Goal: Task Accomplishment & Management: Manage account settings

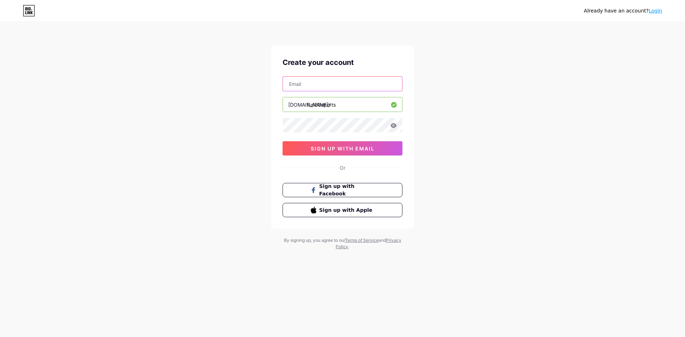
click at [322, 85] on input "text" at bounding box center [342, 84] width 119 height 14
type input "[EMAIL_ADDRESS][DOMAIN_NAME]"
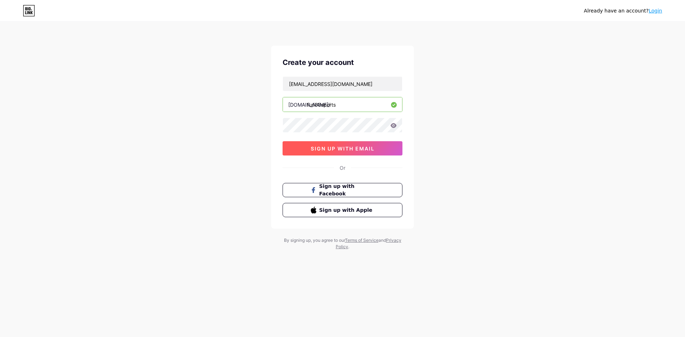
click at [340, 148] on span "sign up with email" at bounding box center [343, 149] width 64 height 6
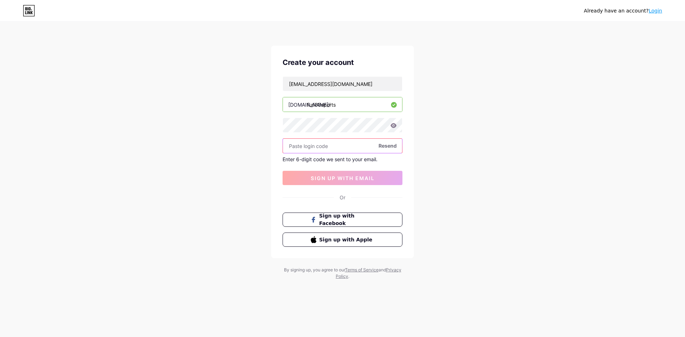
paste input "564503"
type input "564503"
click at [336, 178] on span "sign up with email" at bounding box center [343, 178] width 64 height 6
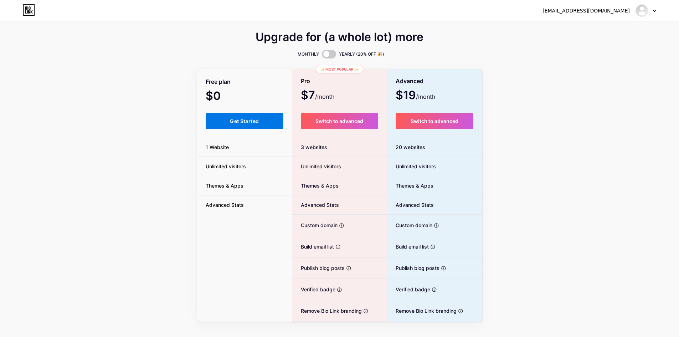
click at [267, 123] on button "Get Started" at bounding box center [245, 121] width 78 height 16
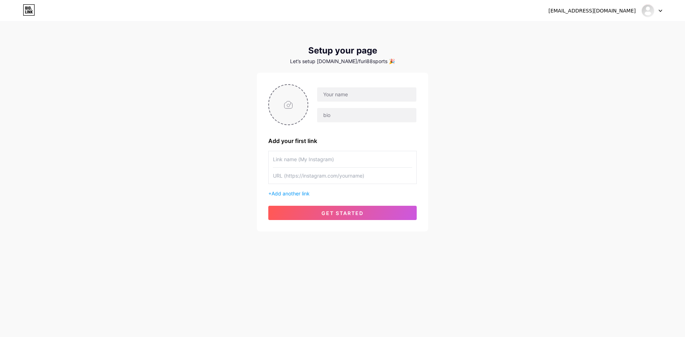
click at [281, 105] on input "file" at bounding box center [288, 105] width 39 height 40
type input "C:\fakepath\Pav-FURI88 Sports.png"
click at [352, 96] on input "text" at bounding box center [366, 94] width 99 height 14
type input "f"
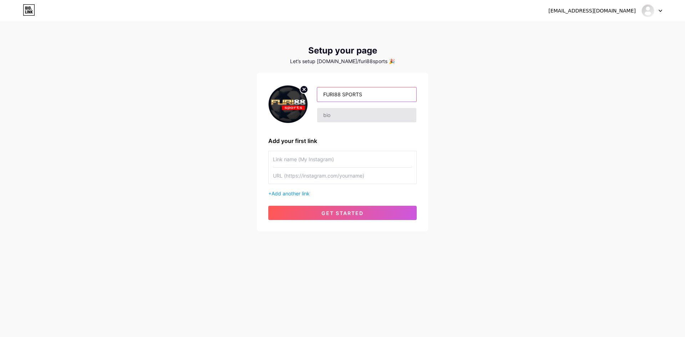
type input "FURI88 SPORTS"
click at [349, 114] on input "text" at bounding box center [366, 115] width 99 height 14
type input "f"
type input "Furi88sports - Menyediakan Berbagai Informasi Duni Olahraga Terkini, Yakinkan T…"
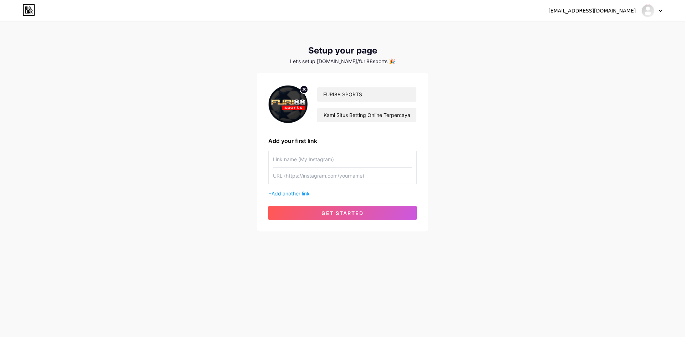
click at [332, 162] on input "text" at bounding box center [342, 159] width 139 height 16
type input "Website"
click at [319, 173] on input "text" at bounding box center [342, 176] width 139 height 16
type input "[URL][DOMAIN_NAME]"
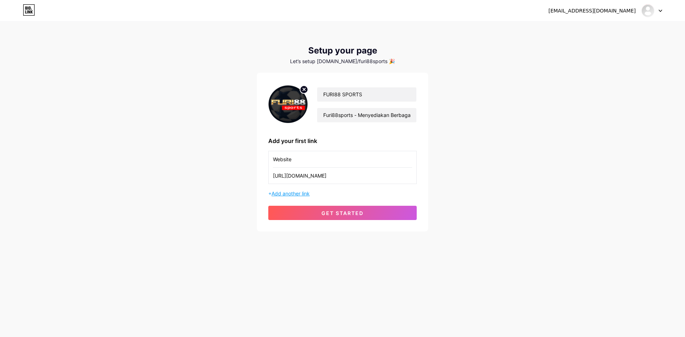
click at [286, 191] on span "Add another link" at bounding box center [290, 193] width 38 height 6
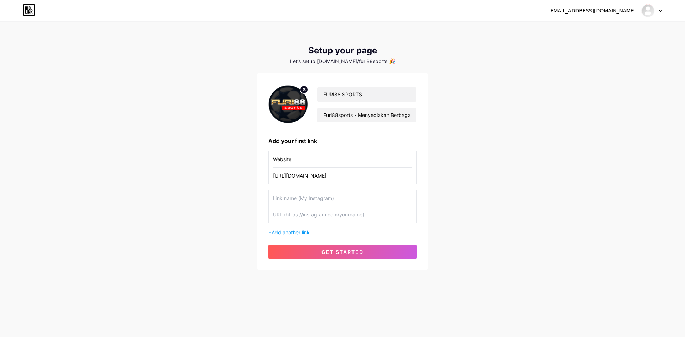
click at [304, 197] on input "text" at bounding box center [342, 198] width 139 height 16
type input "A"
type input "Link Alternatif 1"
click at [309, 216] on input "text" at bounding box center [342, 215] width 139 height 16
click at [292, 215] on input "text" at bounding box center [342, 215] width 139 height 16
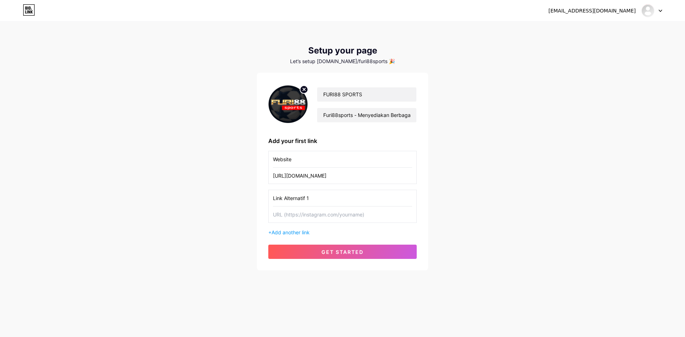
paste input "[URL][DOMAIN_NAME]"
type input "[URL][DOMAIN_NAME]"
click at [294, 234] on span "Add another link" at bounding box center [290, 232] width 38 height 6
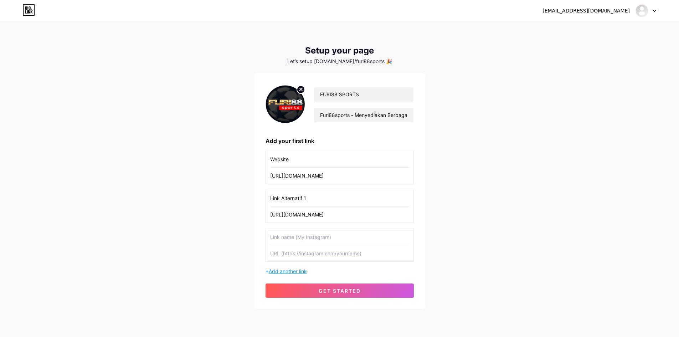
click at [294, 234] on input "text" at bounding box center [339, 237] width 139 height 16
type input "l"
type input "Link Alternatif 2"
click at [295, 253] on input "text" at bounding box center [339, 253] width 139 height 16
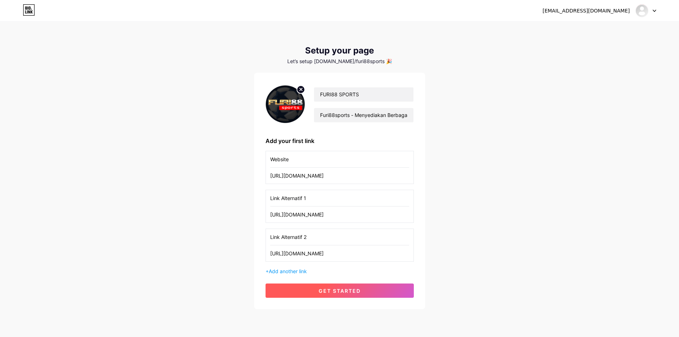
type input "[URL][DOMAIN_NAME]"
click at [356, 291] on span "get started" at bounding box center [340, 291] width 42 height 6
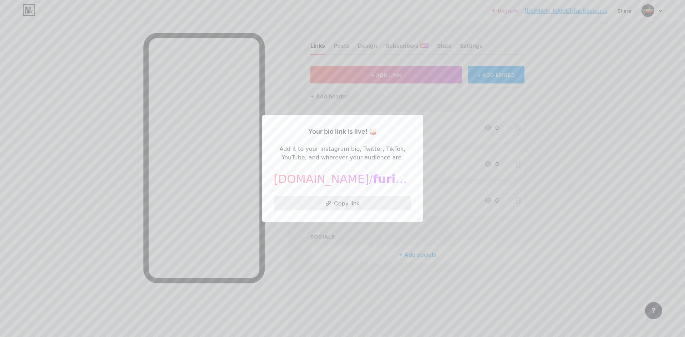
click at [312, 203] on button "Copy link" at bounding box center [343, 203] width 138 height 14
click at [499, 228] on div at bounding box center [342, 168] width 685 height 337
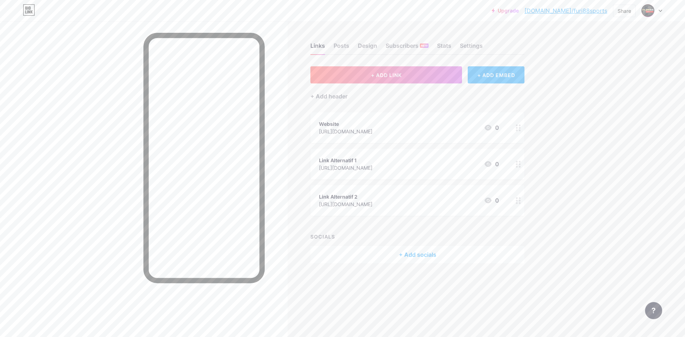
click at [480, 77] on div "+ ADD EMBED" at bounding box center [496, 74] width 57 height 17
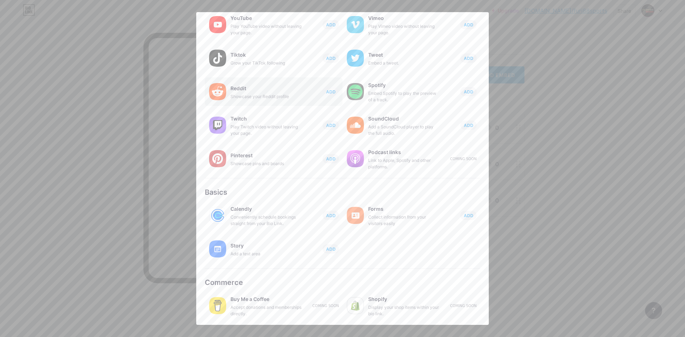
scroll to position [15, 0]
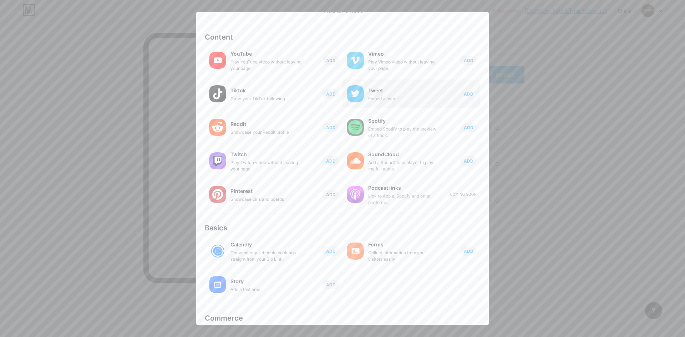
click at [460, 95] on button "ADD" at bounding box center [468, 93] width 16 height 9
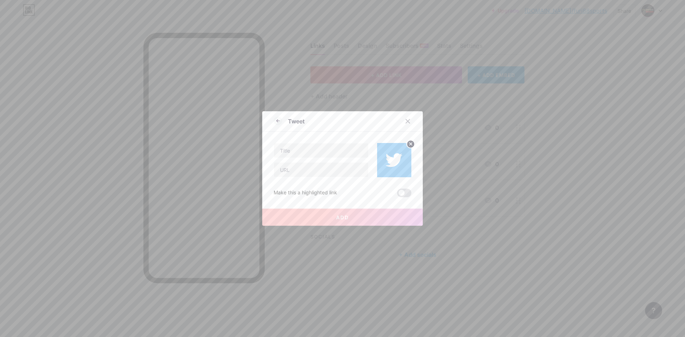
scroll to position [0, 0]
click at [299, 152] on input "text" at bounding box center [321, 150] width 94 height 14
click at [316, 174] on input "text" at bounding box center [321, 170] width 94 height 14
paste input "[URL][DOMAIN_NAME]"
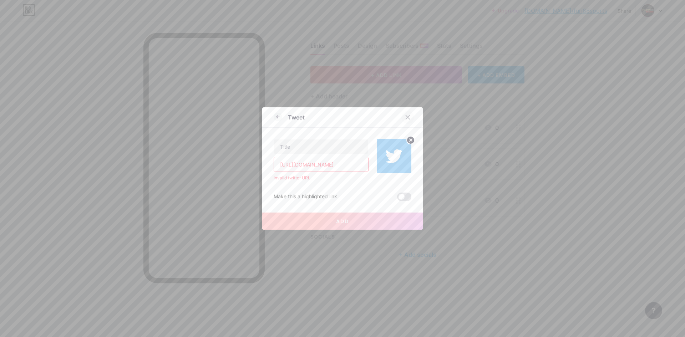
type input "[URL][DOMAIN_NAME]"
click at [405, 119] on icon at bounding box center [408, 117] width 6 height 6
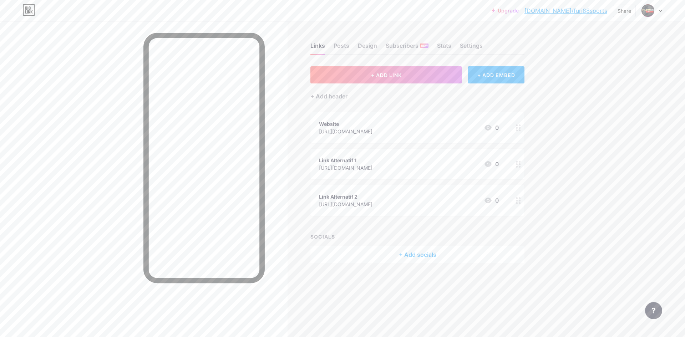
click at [413, 256] on div "+ Add socials" at bounding box center [417, 254] width 214 height 17
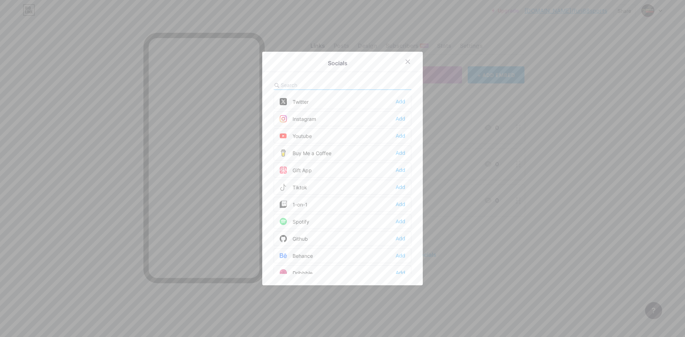
scroll to position [107, 0]
click at [312, 234] on div "Medium Add" at bounding box center [343, 235] width 138 height 15
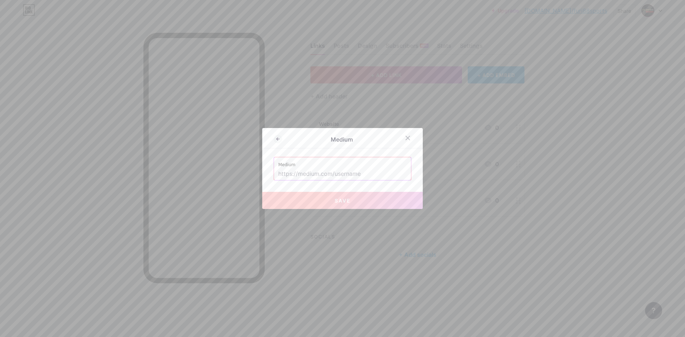
click at [314, 174] on input "text" at bounding box center [342, 174] width 128 height 12
drag, startPoint x: 294, startPoint y: 175, endPoint x: 341, endPoint y: 175, distance: 47.1
click at [343, 175] on input "text" at bounding box center [342, 174] width 128 height 12
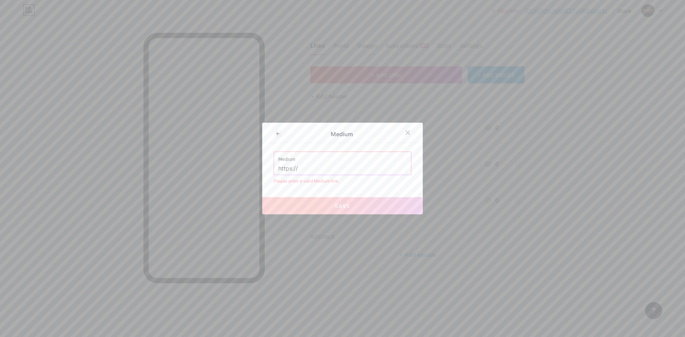
paste input "[DOMAIN_NAME][URL]"
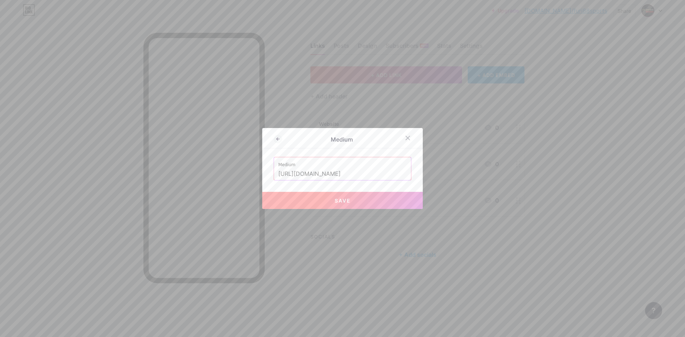
type input "[URL][DOMAIN_NAME]"
click at [345, 199] on span "Save" at bounding box center [343, 201] width 16 height 6
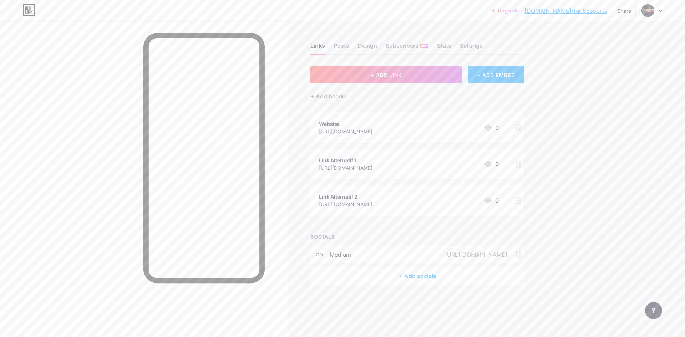
click at [416, 276] on div "+ Add socials" at bounding box center [417, 276] width 214 height 17
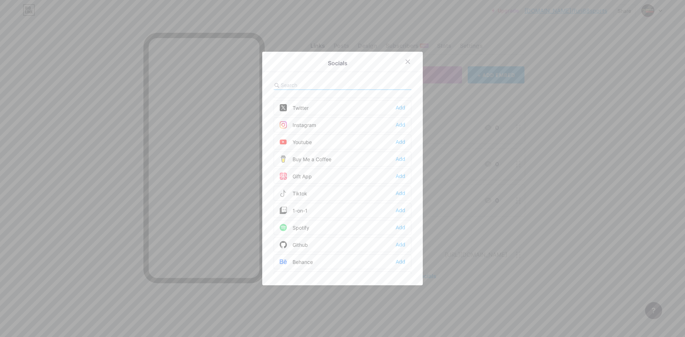
scroll to position [0, 0]
click at [325, 137] on div "Twitter Add" at bounding box center [343, 137] width 138 height 15
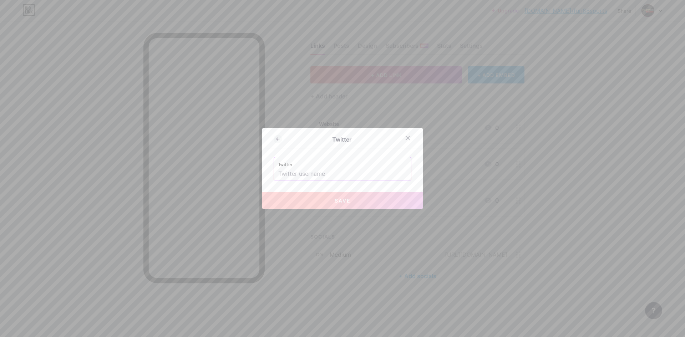
click at [316, 173] on input "text" at bounding box center [342, 174] width 128 height 12
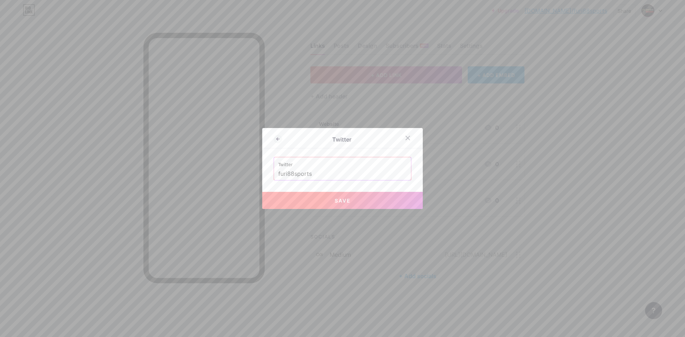
click at [352, 201] on button "Save" at bounding box center [342, 200] width 161 height 17
type input "[URL][DOMAIN_NAME]"
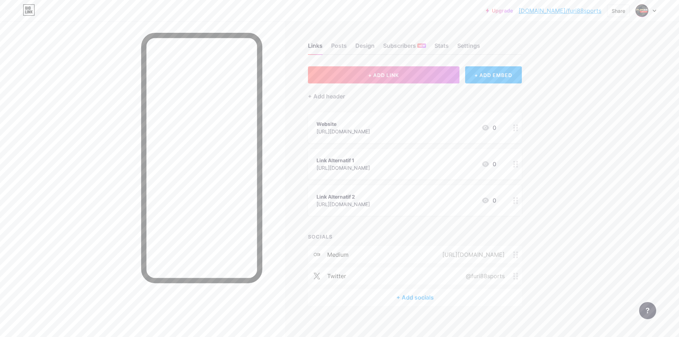
click at [410, 299] on div "+ Add socials" at bounding box center [415, 297] width 214 height 17
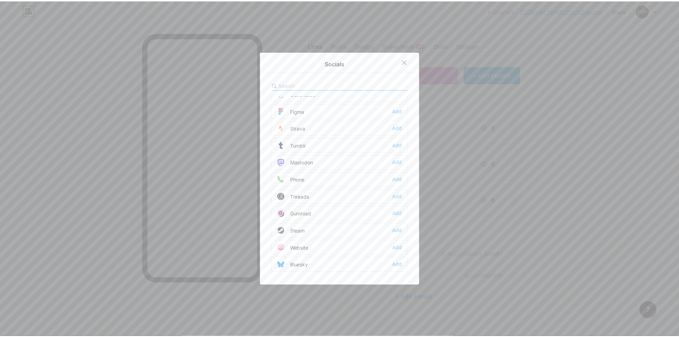
scroll to position [643, 0]
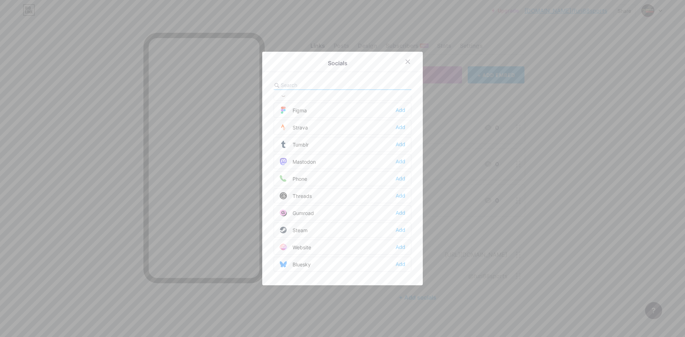
click at [301, 248] on div "Website" at bounding box center [295, 247] width 31 height 7
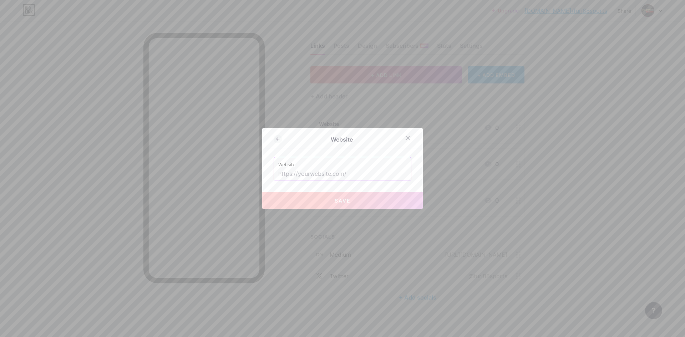
click at [311, 178] on input "text" at bounding box center [342, 174] width 128 height 12
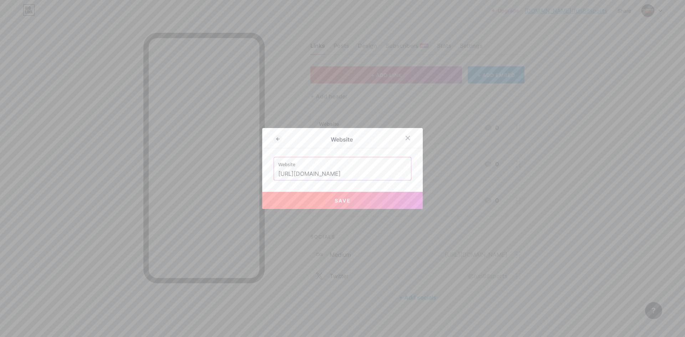
type input "[URL][DOMAIN_NAME]"
click at [350, 198] on button "Save" at bounding box center [342, 200] width 161 height 17
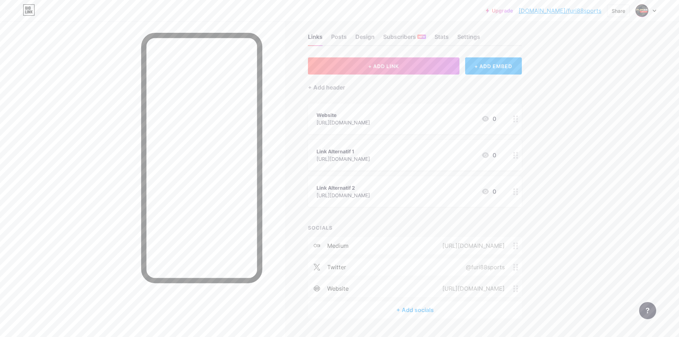
scroll to position [0, 0]
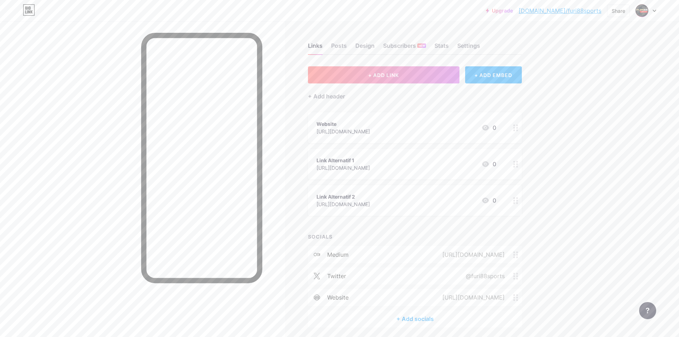
drag, startPoint x: 550, startPoint y: 30, endPoint x: 558, endPoint y: 22, distance: 11.4
click at [550, 30] on div "Links Posts Design Subscribers NEW Stats Settings + ADD LINK + ADD EMBED + Add …" at bounding box center [276, 192] width 552 height 342
click at [642, 12] on img at bounding box center [642, 10] width 11 height 11
drag, startPoint x: 671, startPoint y: 50, endPoint x: 672, endPoint y: 9, distance: 40.7
click at [671, 49] on div "Upgrade [DOMAIN_NAME]/furi88... [DOMAIN_NAME]/furi88sports Share Switch account…" at bounding box center [339, 181] width 679 height 363
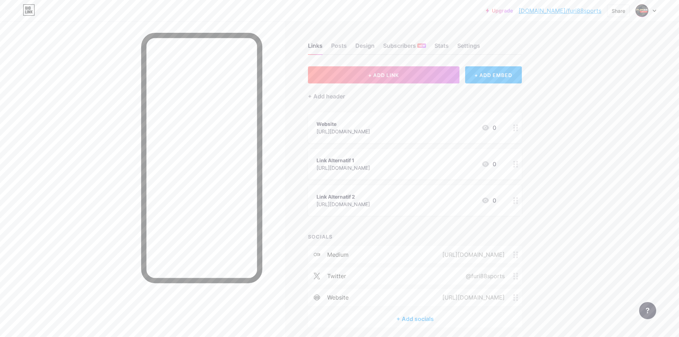
click at [655, 14] on div at bounding box center [646, 10] width 21 height 13
click at [602, 47] on div "[DOMAIN_NAME]/furi88sports" at bounding box center [616, 50] width 55 height 6
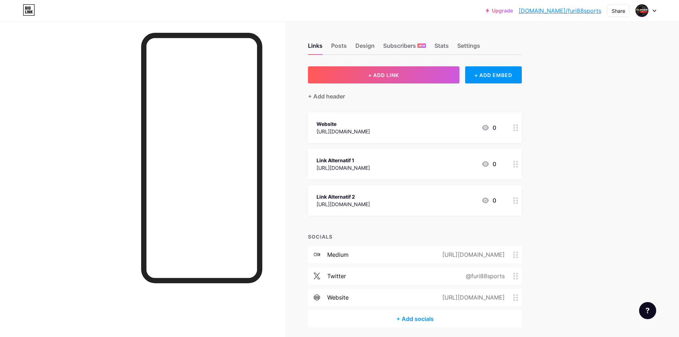
click at [593, 67] on div "Upgrade [DOMAIN_NAME]/furi88... [DOMAIN_NAME]/furi88sports Share Switch account…" at bounding box center [339, 181] width 679 height 363
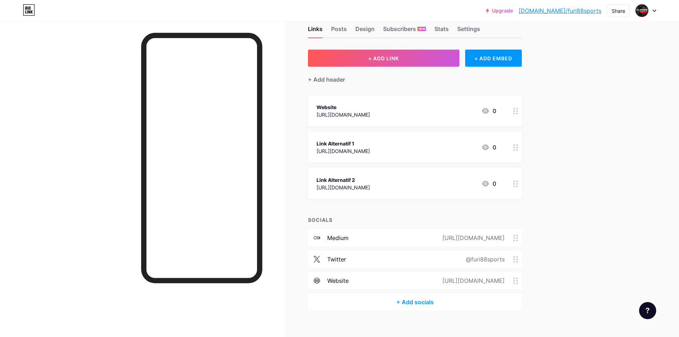
scroll to position [26, 0]
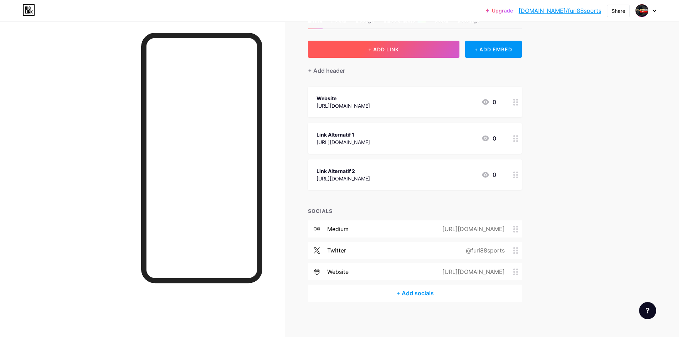
click at [387, 50] on span "+ ADD LINK" at bounding box center [383, 49] width 31 height 6
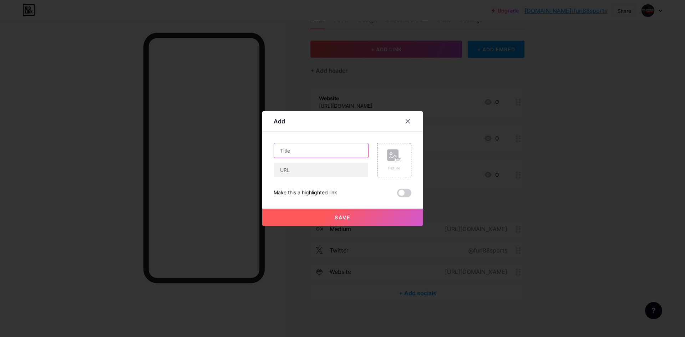
click at [289, 154] on input "text" at bounding box center [321, 150] width 94 height 14
type input "FURI88 SPORTS"
click at [297, 167] on input "text" at bounding box center [321, 170] width 94 height 14
type input "H"
type input "[URL]"
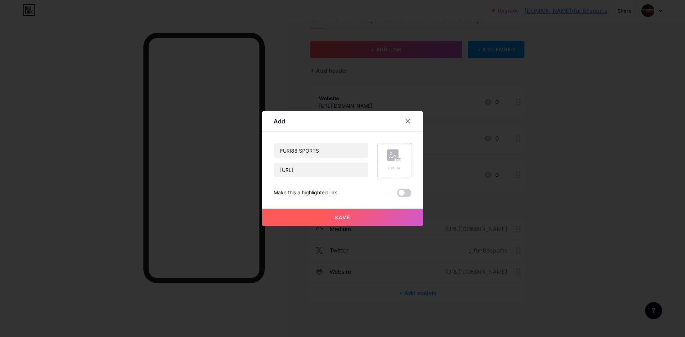
click at [392, 160] on rect at bounding box center [392, 154] width 11 height 11
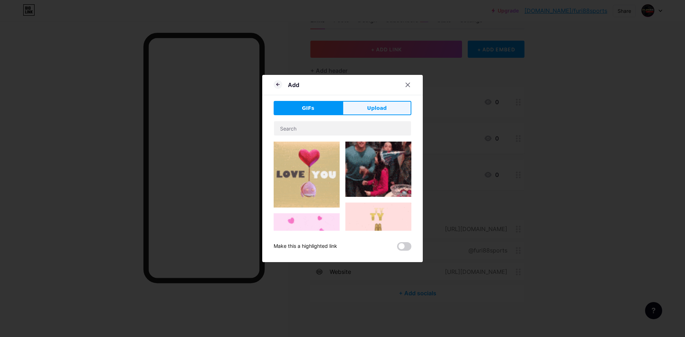
click at [367, 107] on span "Upload" at bounding box center [377, 108] width 20 height 7
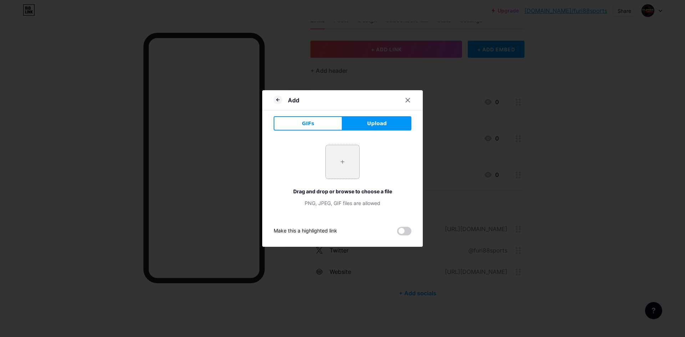
click at [340, 161] on input "file" at bounding box center [343, 162] width 34 height 34
type input "C:\fakepath\logo furi88 sports.png"
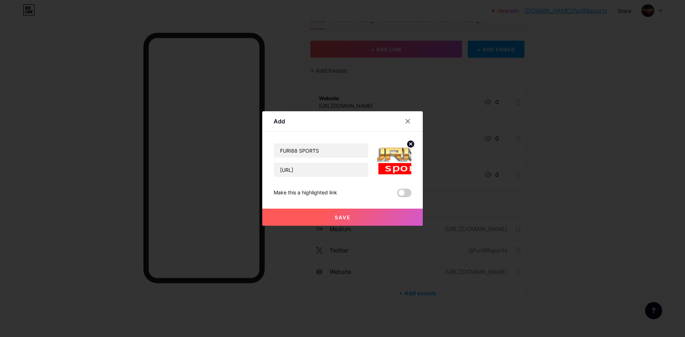
click at [331, 216] on button "Save" at bounding box center [342, 217] width 161 height 17
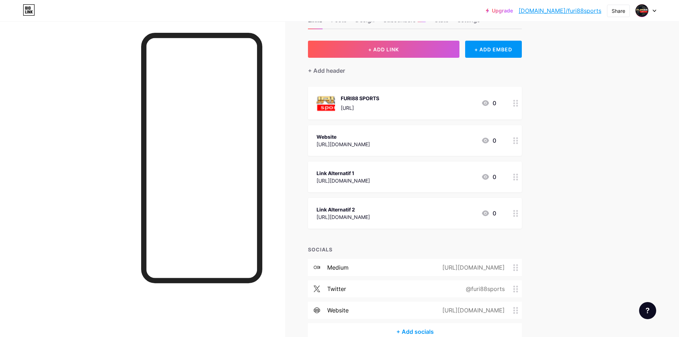
click at [330, 105] on img at bounding box center [326, 103] width 19 height 19
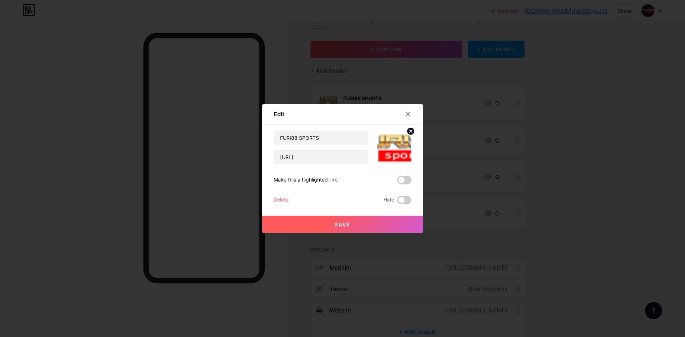
click at [396, 148] on img at bounding box center [394, 147] width 34 height 34
click at [407, 131] on circle at bounding box center [411, 131] width 8 height 8
click at [392, 143] on icon at bounding box center [392, 144] width 7 height 2
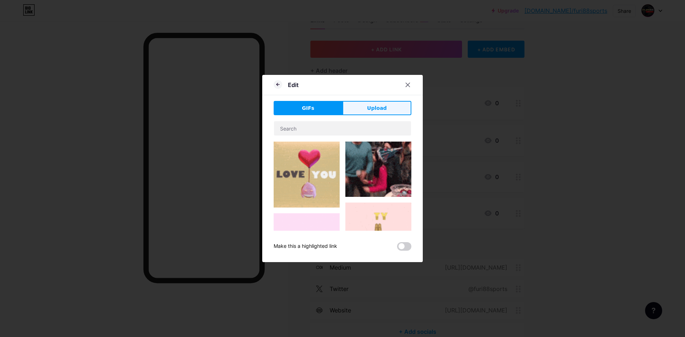
click at [361, 111] on button "Upload" at bounding box center [376, 108] width 69 height 14
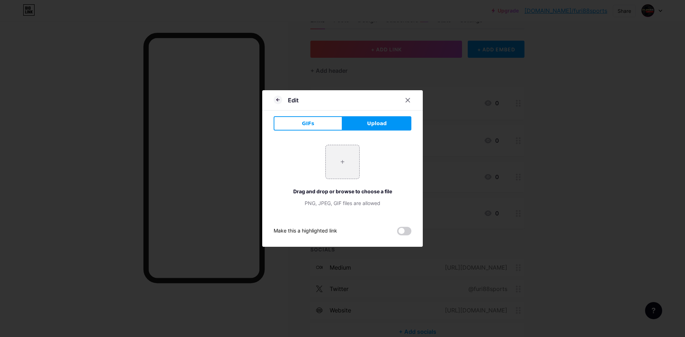
click at [371, 124] on span "Upload" at bounding box center [377, 123] width 20 height 7
click at [336, 171] on input "file" at bounding box center [343, 162] width 34 height 34
type input "C:\fakepath\Pav-FURI88 Sports.png"
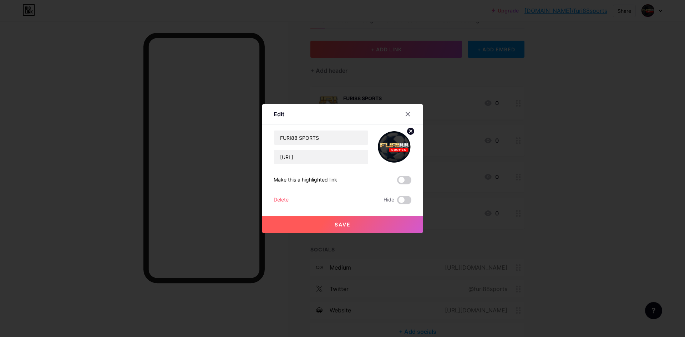
click at [361, 225] on button "Save" at bounding box center [342, 224] width 161 height 17
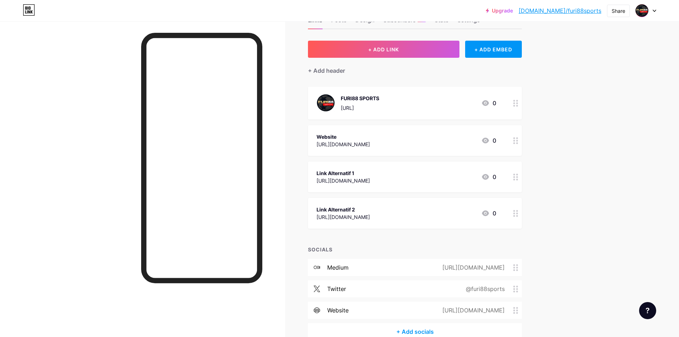
click at [335, 136] on div "Website" at bounding box center [344, 136] width 54 height 7
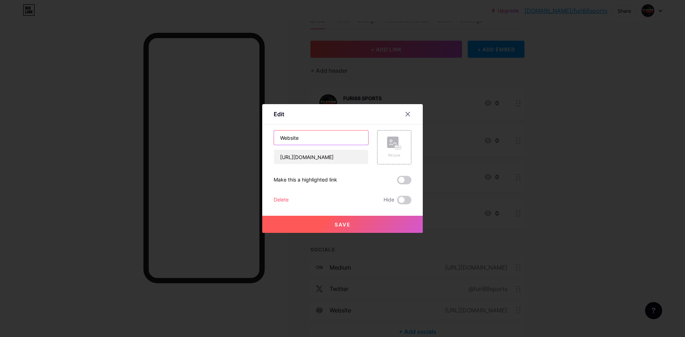
drag, startPoint x: 314, startPoint y: 136, endPoint x: 248, endPoint y: 133, distance: 66.1
click at [248, 133] on div "Edit Content YouTube Play YouTube video without leaving your page. ADD Vimeo Pl…" at bounding box center [342, 168] width 685 height 337
click at [314, 134] on input "Website" at bounding box center [321, 138] width 94 height 14
drag, startPoint x: 318, startPoint y: 137, endPoint x: 254, endPoint y: 137, distance: 63.8
click at [254, 137] on div "Edit Content YouTube Play YouTube video without leaving your page. ADD Vimeo Pl…" at bounding box center [342, 168] width 685 height 337
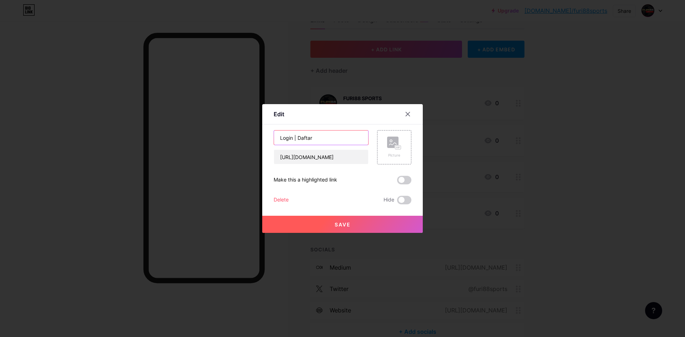
type input "Login | Daftar"
click at [338, 223] on span "Save" at bounding box center [343, 224] width 16 height 6
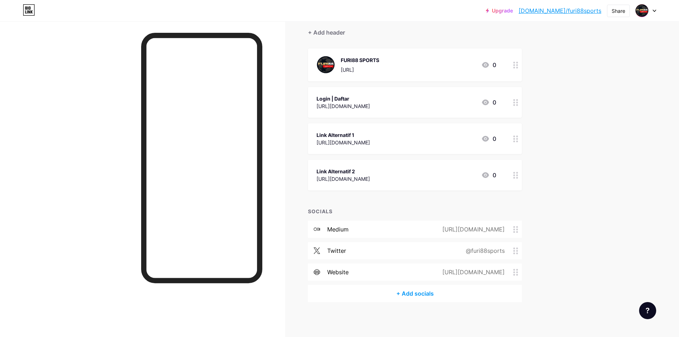
scroll to position [64, 0]
click at [546, 118] on div "Links Posts Design Subscribers NEW Stats Settings + ADD LINK + ADD EMBED + Add …" at bounding box center [276, 147] width 552 height 380
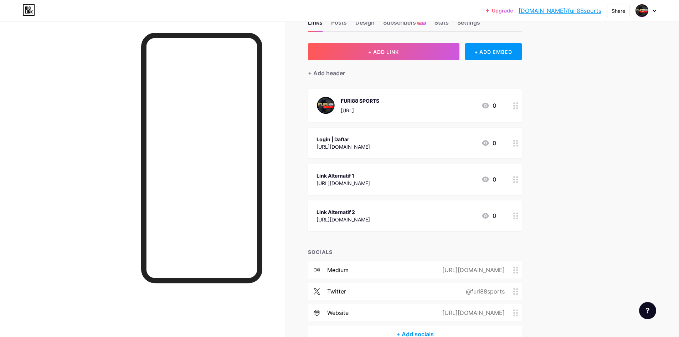
scroll to position [36, 0]
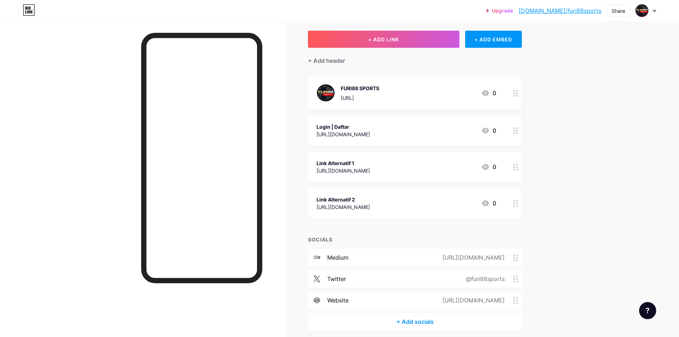
copy div "[URL][DOMAIN_NAME]"
drag, startPoint x: 391, startPoint y: 171, endPoint x: 317, endPoint y: 180, distance: 74.4
click at [317, 180] on div "Link Alternatif 1 https://furi88.short.gy/Login 0" at bounding box center [415, 167] width 214 height 31
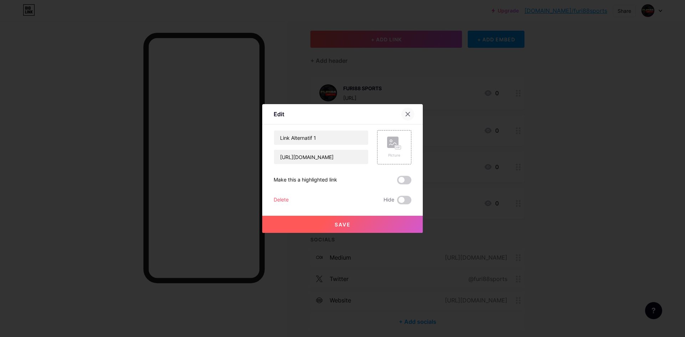
click at [405, 116] on icon at bounding box center [408, 114] width 6 height 6
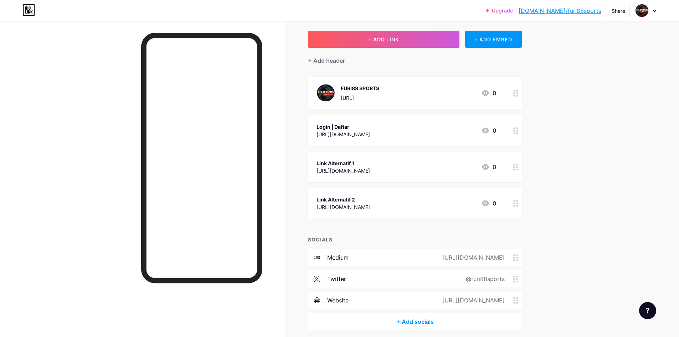
click at [357, 131] on div "[URL][DOMAIN_NAME]" at bounding box center [344, 134] width 54 height 7
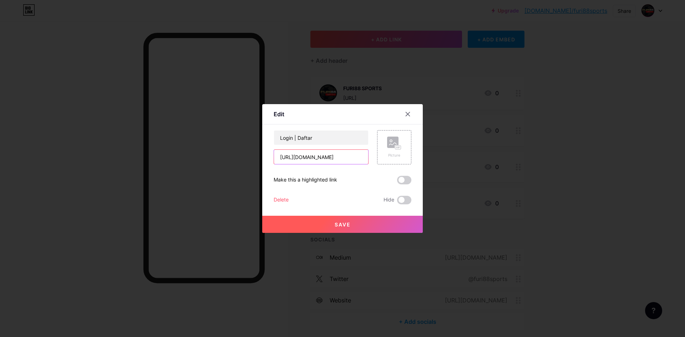
drag, startPoint x: 350, startPoint y: 158, endPoint x: 264, endPoint y: 160, distance: 86.3
click at [264, 160] on div "Edit Content YouTube Play YouTube video without leaving your page. ADD Vimeo Pl…" at bounding box center [342, 168] width 161 height 129
paste input "furi88.short.gy/Login"
type input "[URL][DOMAIN_NAME]"
click at [348, 224] on button "Save" at bounding box center [342, 224] width 161 height 17
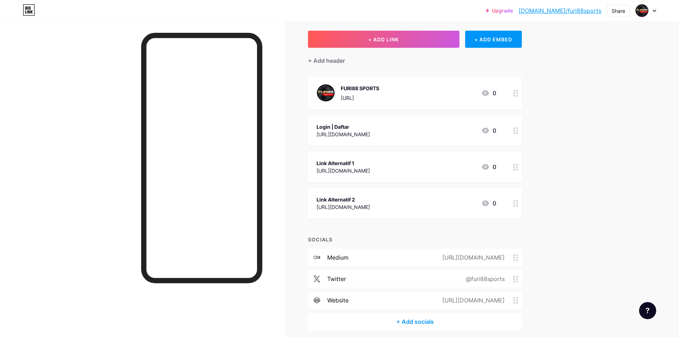
scroll to position [64, 0]
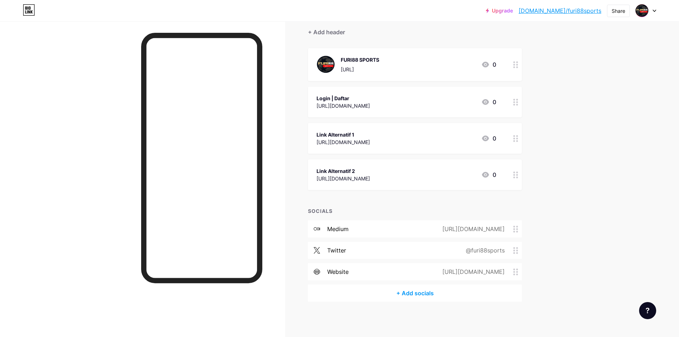
click at [611, 74] on div "Upgrade bio.link/furi88... bio.link/furi88sports Share Switch accounts FURI88 S…" at bounding box center [339, 137] width 679 height 402
